Goal: Transaction & Acquisition: Purchase product/service

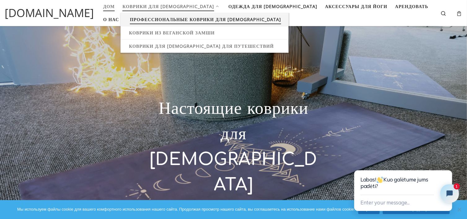
click at [190, 22] on font "Профессиональные коврики для [DEMOGRAPHIC_DATA]" at bounding box center [205, 19] width 151 height 6
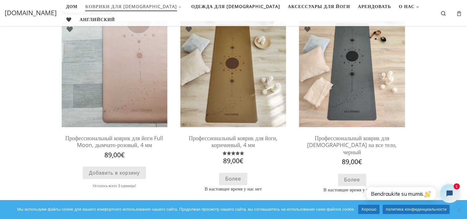
scroll to position [40, 0]
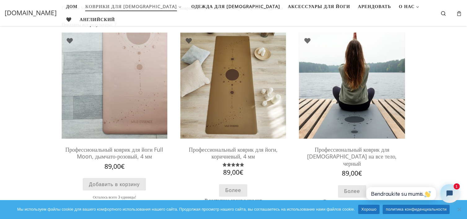
click at [376, 82] on img at bounding box center [352, 86] width 106 height 106
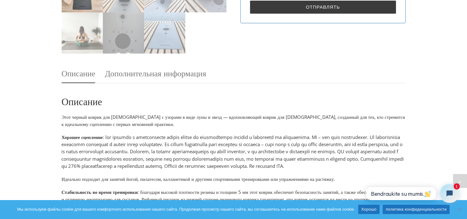
scroll to position [262, 0]
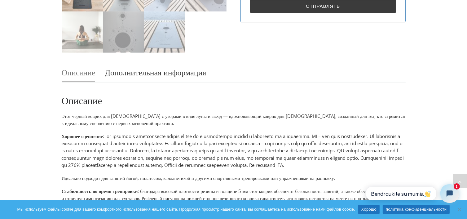
click at [179, 68] on font "Дополнительная информация" at bounding box center [155, 72] width 101 height 11
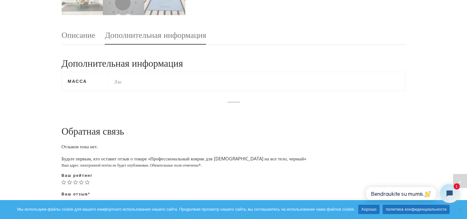
scroll to position [300, 0]
